Goal: Check status: Check status

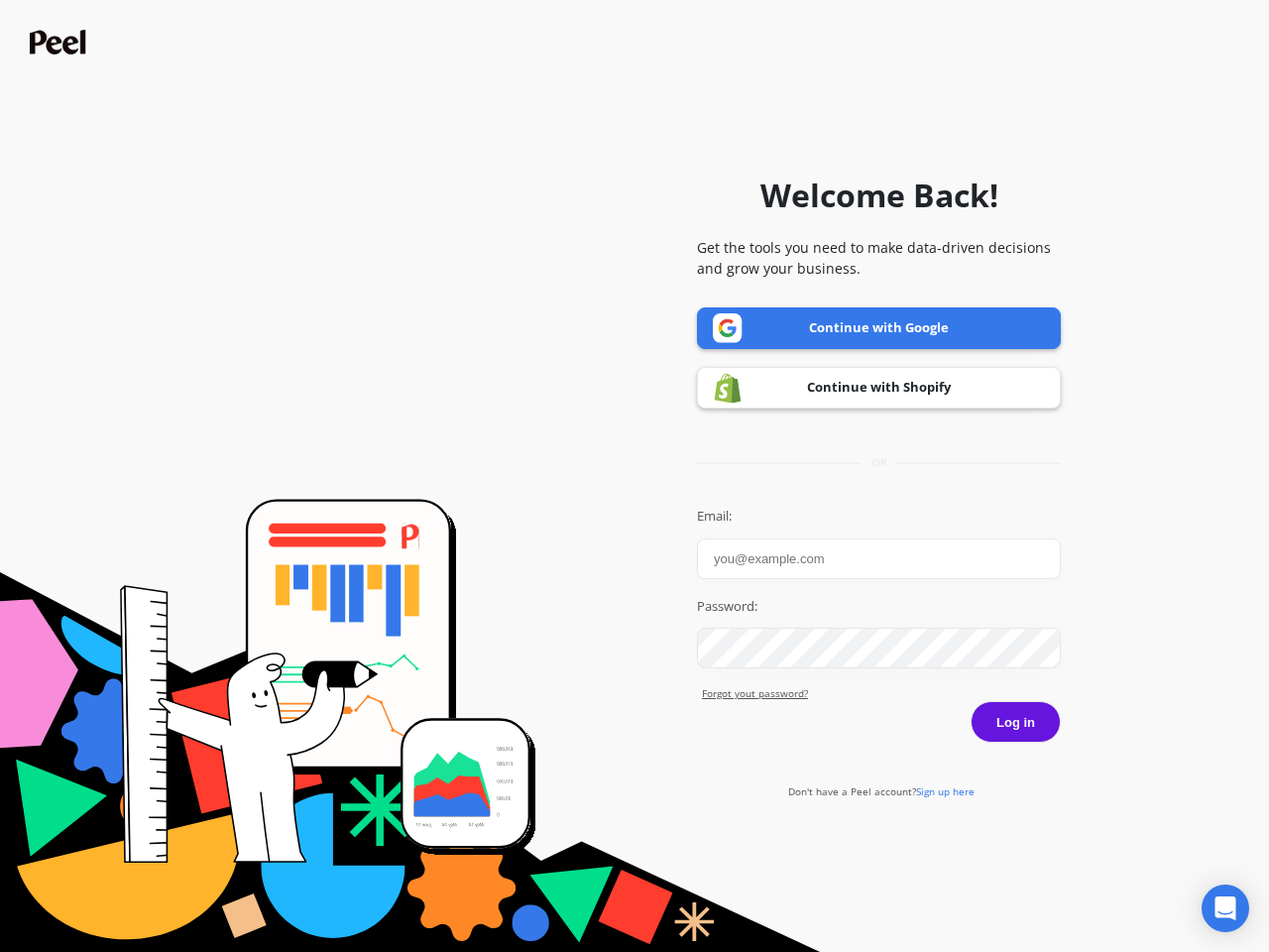
click at [1225, 908] on icon "Open Intercom Messenger" at bounding box center [1225, 908] width 21 height 24
